Goal: Ask a question: Seek information or help from site administrators or community

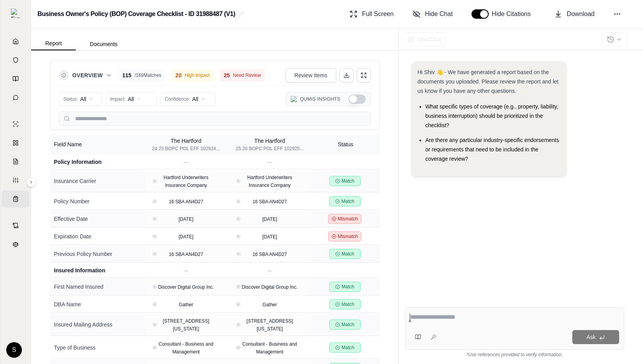
click at [461, 259] on div "Hi Shiv 👋 - We have generated a report based on the documents you uploaded. Ple…" at bounding box center [514, 175] width 219 height 240
click at [439, 16] on span "Hide Chat" at bounding box center [439, 13] width 28 height 9
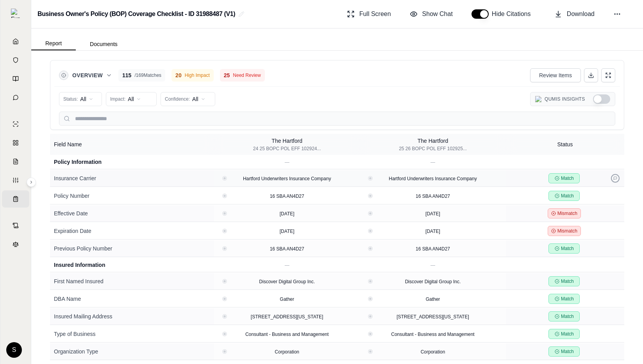
click at [612, 176] on button at bounding box center [615, 178] width 9 height 9
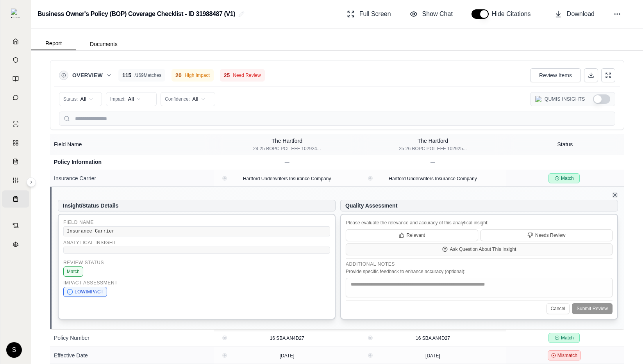
click at [612, 193] on icon at bounding box center [614, 195] width 6 height 6
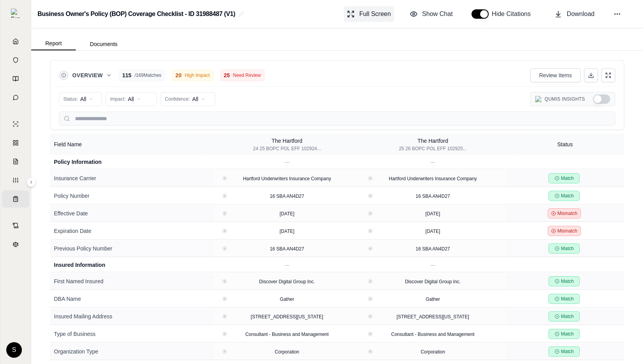
click at [365, 17] on span "Full Screen" at bounding box center [375, 13] width 32 height 9
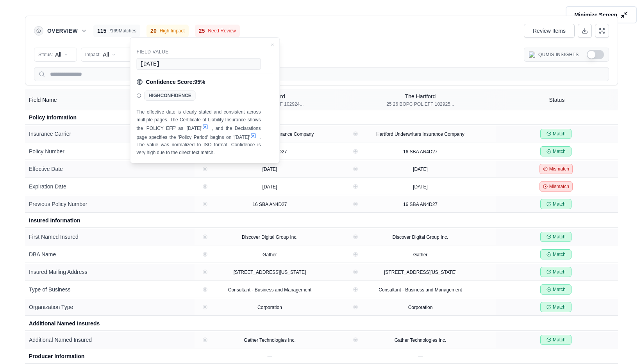
click at [617, 11] on button "Minimize Screen" at bounding box center [600, 14] width 71 height 17
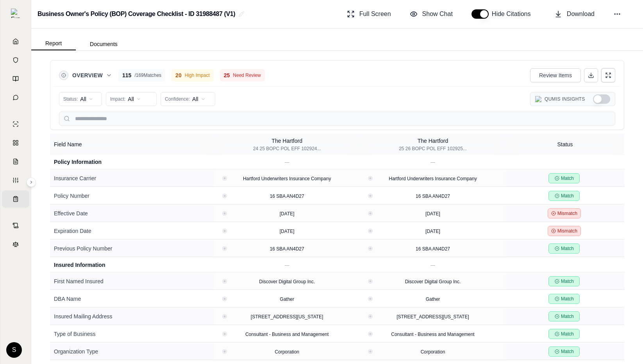
click at [611, 76] on button at bounding box center [608, 75] width 14 height 14
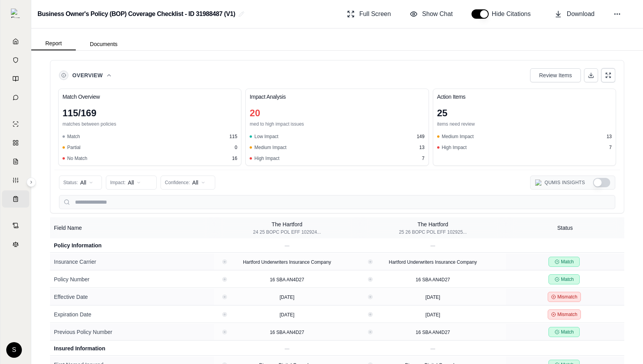
click at [608, 69] on button at bounding box center [608, 75] width 14 height 14
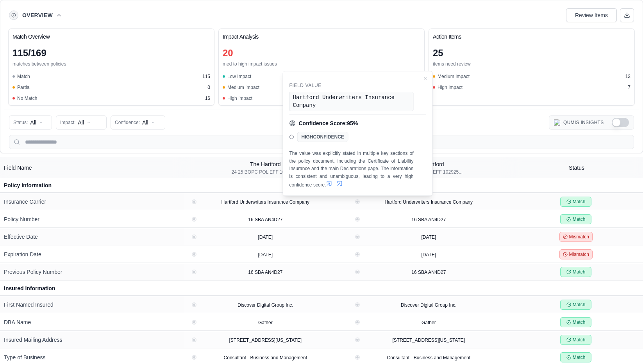
click at [486, 15] on div "Overview Review Items" at bounding box center [321, 15] width 625 height 16
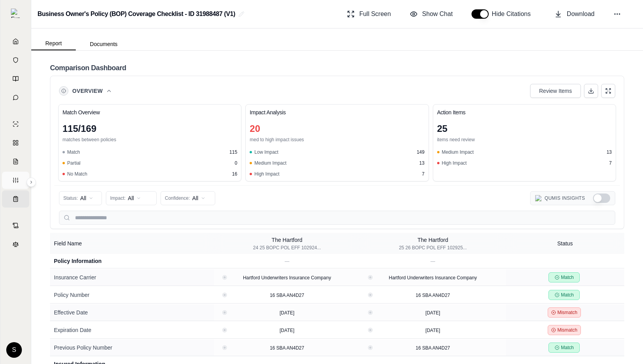
click at [13, 181] on link "Custom Report" at bounding box center [15, 180] width 27 height 17
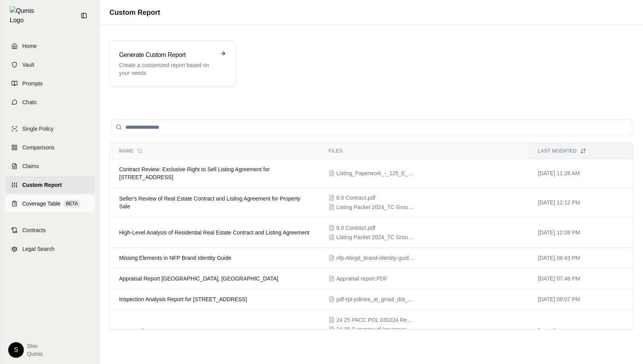
click at [40, 201] on span "Coverage Table" at bounding box center [41, 204] width 38 height 8
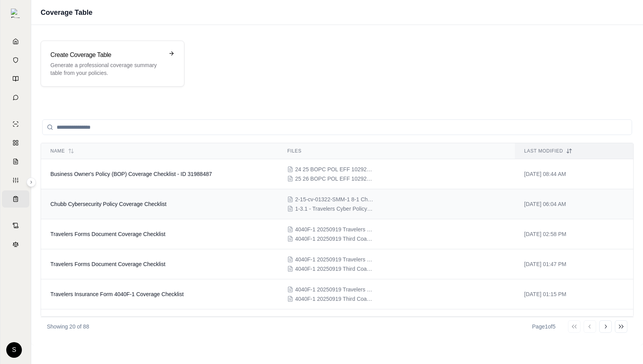
click at [108, 190] on td "Chubb Cybersecurity Policy Coverage Checklist" at bounding box center [159, 204] width 237 height 30
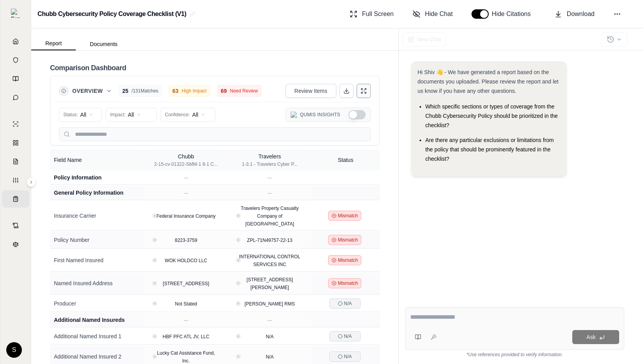
click at [364, 92] on icon at bounding box center [365, 93] width 2 height 2
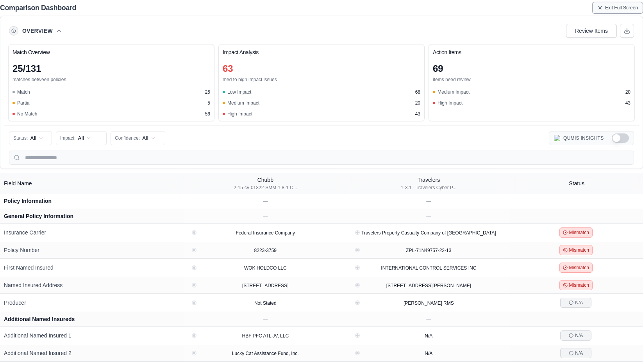
click at [597, 8] on icon at bounding box center [599, 7] width 5 height 5
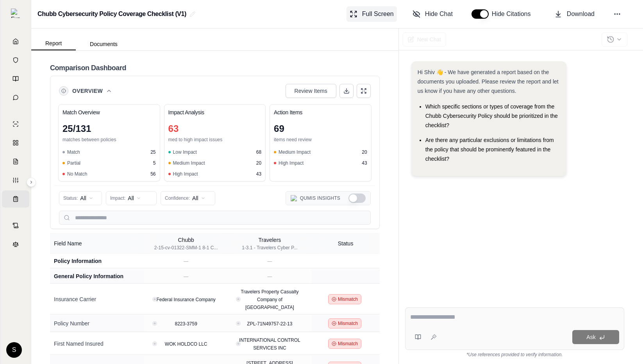
click at [384, 16] on span "Full Screen" at bounding box center [378, 13] width 32 height 9
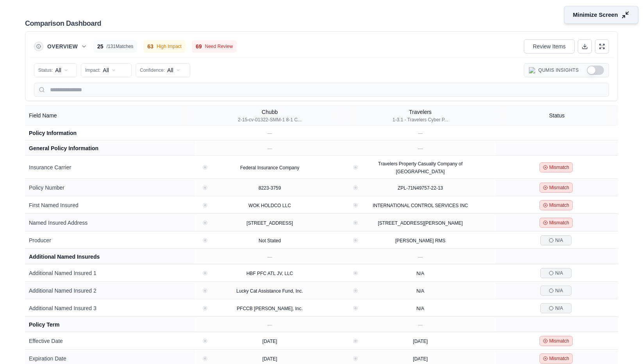
click at [609, 15] on span "Minimize Screen" at bounding box center [595, 15] width 45 height 8
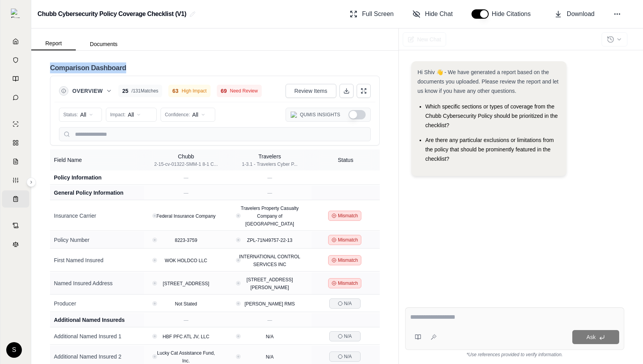
drag, startPoint x: 139, startPoint y: 69, endPoint x: 48, endPoint y: 69, distance: 90.6
click at [48, 69] on div "Comparison Dashboard Overview 25 / 131 Matches 63 High Impact 69 Need Review Re…" at bounding box center [214, 207] width 367 height 313
click at [363, 89] on icon at bounding box center [363, 91] width 6 height 6
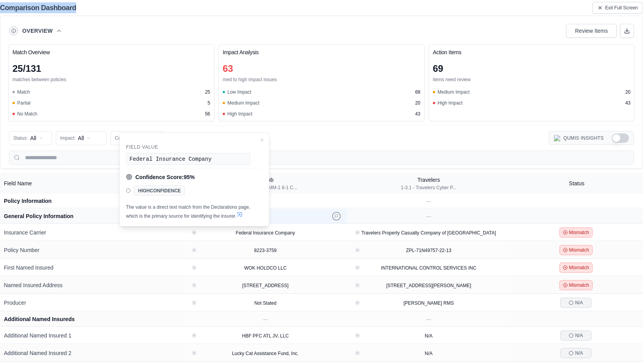
click at [337, 214] on icon at bounding box center [336, 216] width 4 height 4
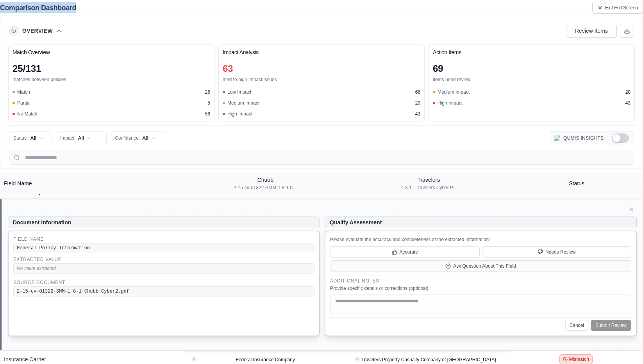
scroll to position [39, 0]
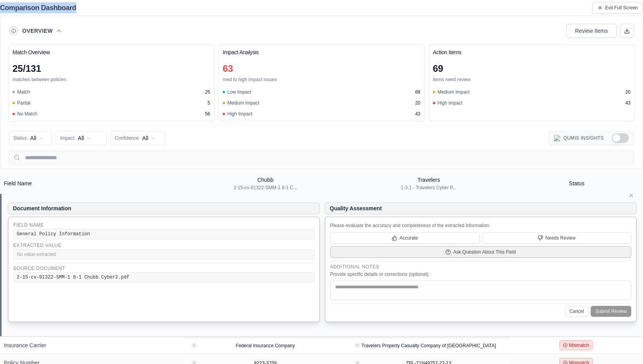
click at [494, 255] on span "Ask Question About This Field" at bounding box center [484, 252] width 63 height 6
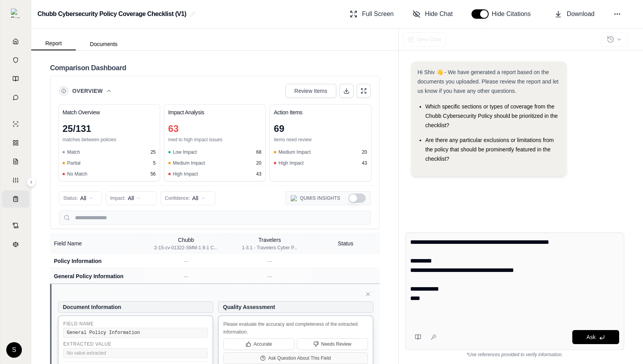
scroll to position [0, 0]
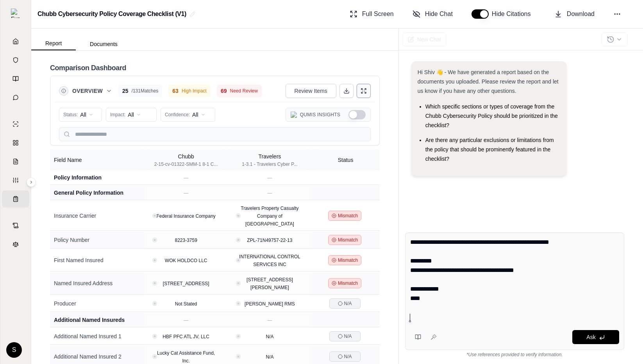
click at [370, 89] on button at bounding box center [363, 91] width 14 height 14
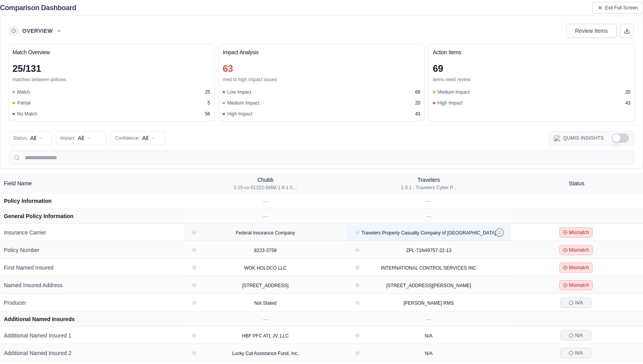
click at [499, 235] on button at bounding box center [499, 232] width 9 height 9
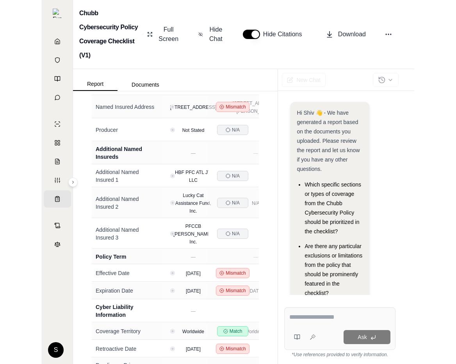
scroll to position [327, 0]
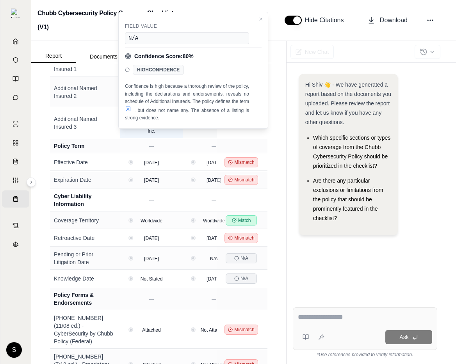
click at [172, 125] on icon at bounding box center [172, 123] width 4 height 4
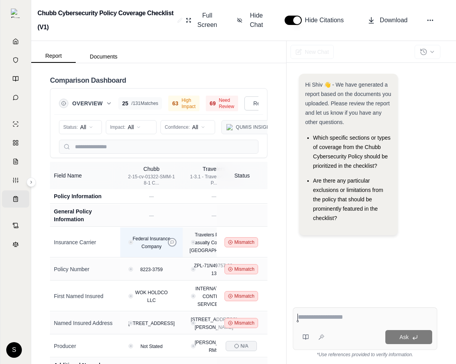
click at [172, 243] on icon at bounding box center [172, 242] width 4 height 4
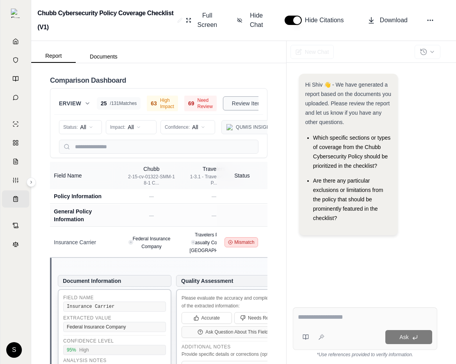
scroll to position [0, 62]
click at [258, 103] on icon at bounding box center [261, 103] width 6 height 6
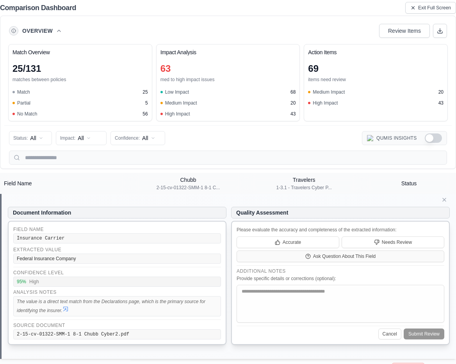
scroll to position [35, 0]
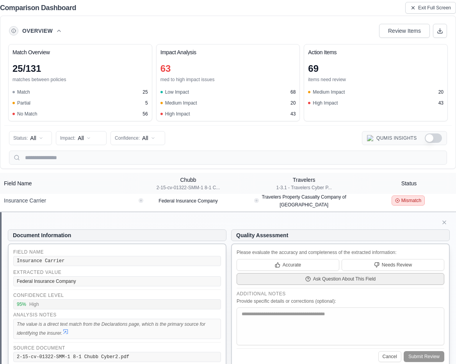
click at [337, 278] on span "Ask Question About This Field" at bounding box center [344, 279] width 63 height 6
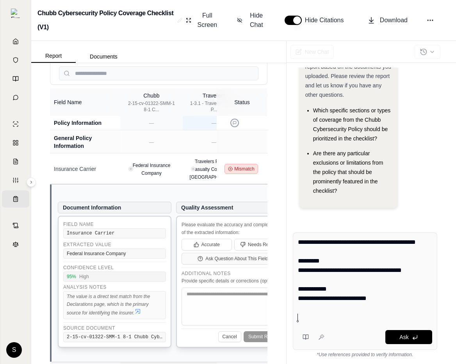
scroll to position [171, 0]
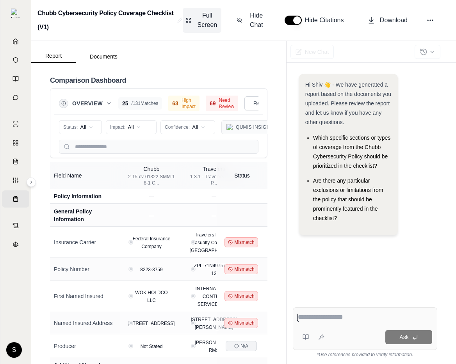
click at [210, 18] on span "Full Screen" at bounding box center [207, 20] width 22 height 19
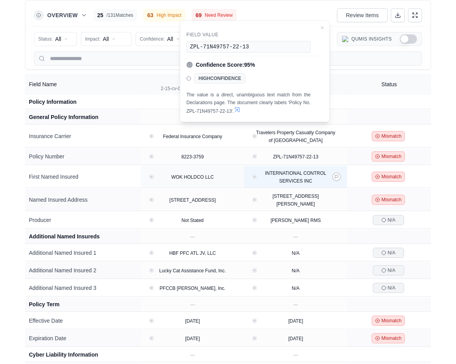
scroll to position [102, 0]
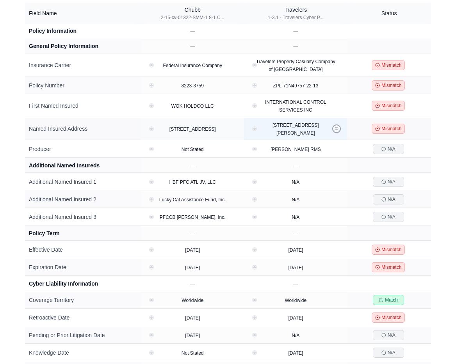
click at [334, 129] on button at bounding box center [336, 129] width 9 height 9
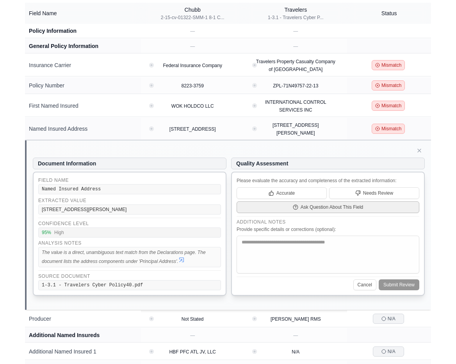
click at [275, 209] on button "Ask Question About This Field" at bounding box center [328, 207] width 183 height 12
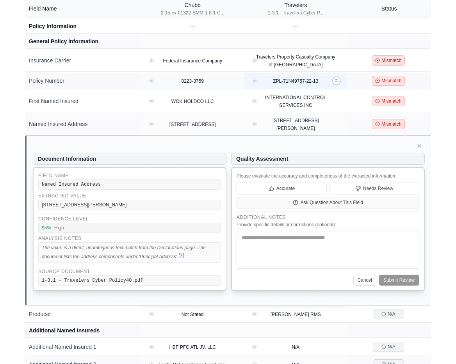
scroll to position [0, 0]
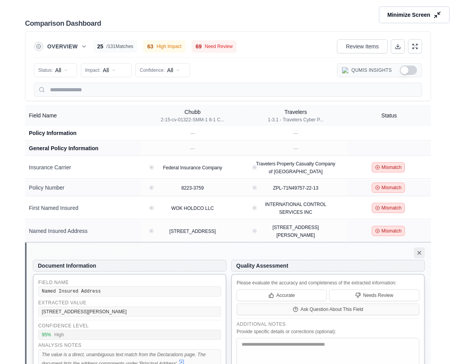
click at [421, 252] on icon at bounding box center [419, 253] width 6 height 6
